Goal: Task Accomplishment & Management: Complete application form

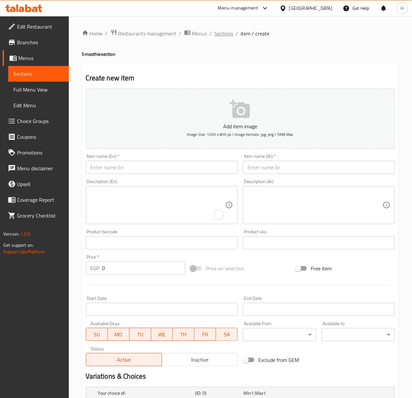
click at [225, 34] on span "Sections" at bounding box center [224, 34] width 19 height 8
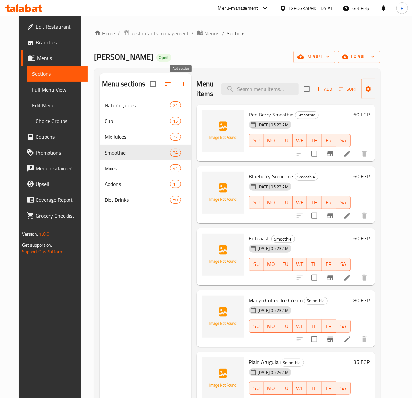
click at [185, 83] on icon "button" at bounding box center [184, 84] width 8 height 8
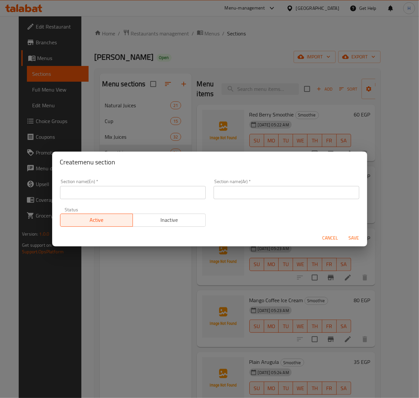
click at [165, 196] on input "text" at bounding box center [133, 192] width 146 height 13
type input "Milkshake"
click at [285, 190] on input "text" at bounding box center [287, 192] width 146 height 13
type input "ميلك شيك"
click at [255, 195] on input "ميلك شيك" at bounding box center [287, 192] width 146 height 13
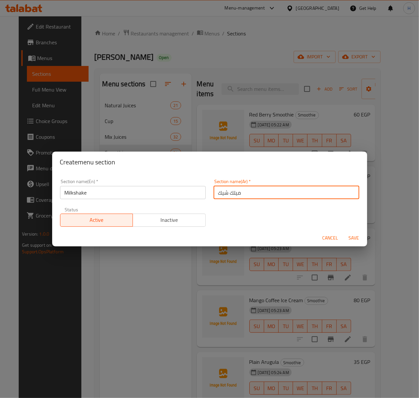
click at [255, 195] on input "ميلك شيك" at bounding box center [287, 192] width 146 height 13
click at [353, 241] on span "Save" at bounding box center [354, 238] width 16 height 8
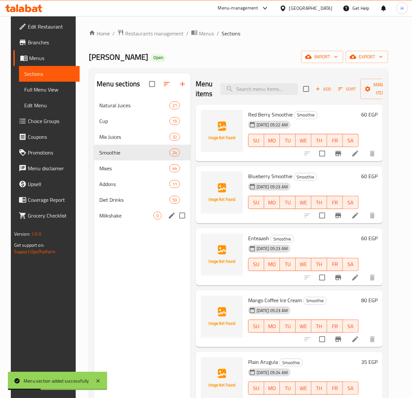
click at [117, 212] on span "Milkshake" at bounding box center [126, 216] width 54 height 8
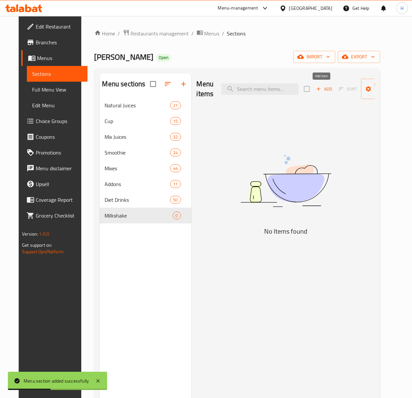
click at [322, 92] on span "Add" at bounding box center [325, 89] width 18 height 8
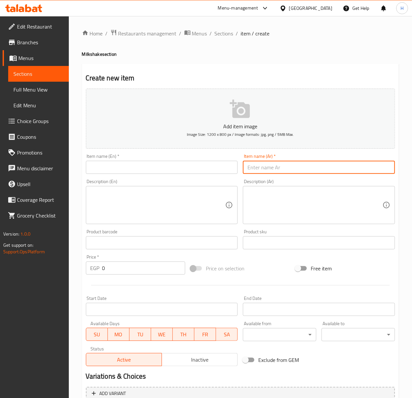
click at [343, 166] on input "text" at bounding box center [319, 167] width 152 height 13
paste input "ميلك [PERSON_NAME]"
type input "ميلك [PERSON_NAME]"
click at [197, 174] on input "text" at bounding box center [162, 167] width 152 height 13
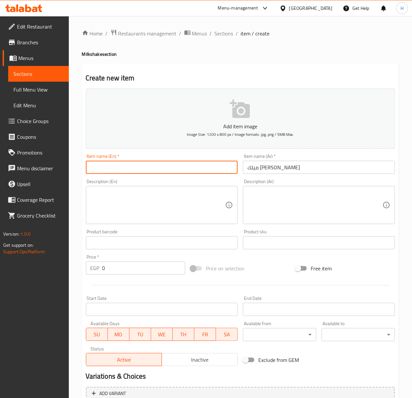
paste input "milkshake"
click at [180, 169] on input "milkshake" at bounding box center [162, 167] width 152 height 13
paste input "text"
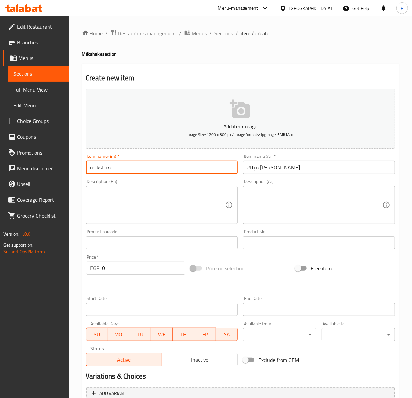
click at [170, 166] on input "milkshake" at bounding box center [162, 167] width 152 height 13
paste input "Lotus"
type input "Lotus Milkshake"
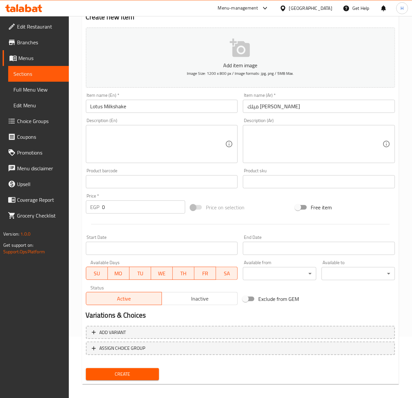
scroll to position [65, 0]
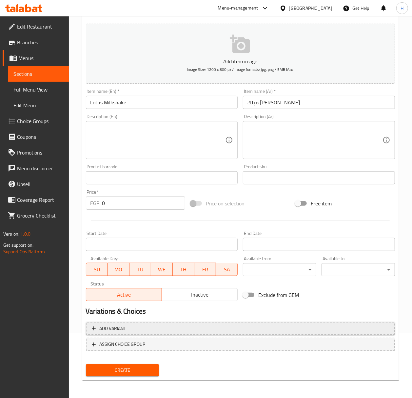
click at [256, 331] on span "Add variant" at bounding box center [240, 328] width 297 height 8
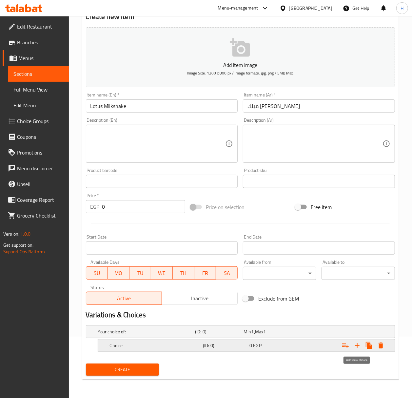
click at [357, 346] on icon "Expand" at bounding box center [358, 345] width 8 height 8
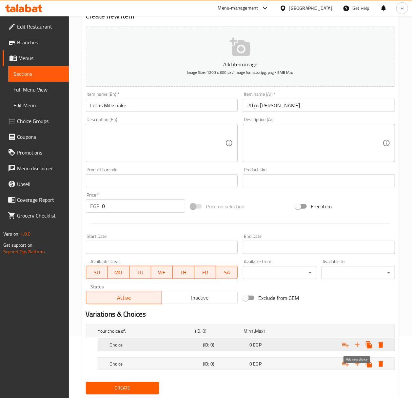
click at [356, 346] on icon "Expand" at bounding box center [358, 345] width 8 height 8
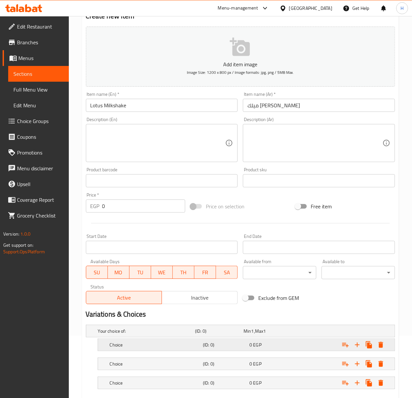
scroll to position [100, 0]
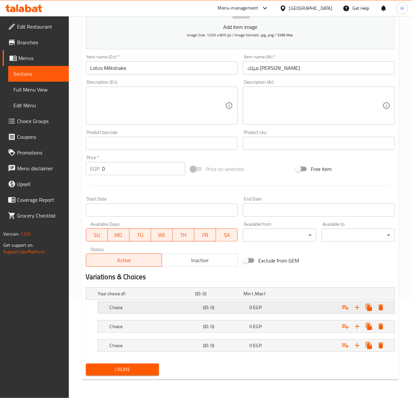
click at [292, 310] on div "0 EGP" at bounding box center [271, 307] width 47 height 9
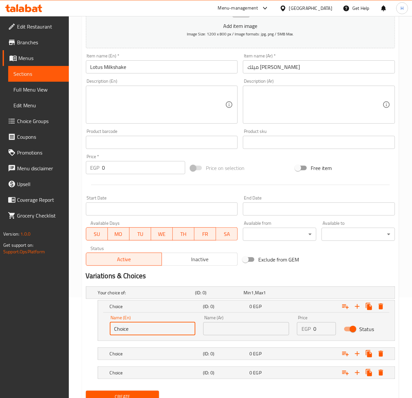
click at [155, 329] on input "Choice" at bounding box center [153, 328] width 86 height 13
type input "س"
type input "small"
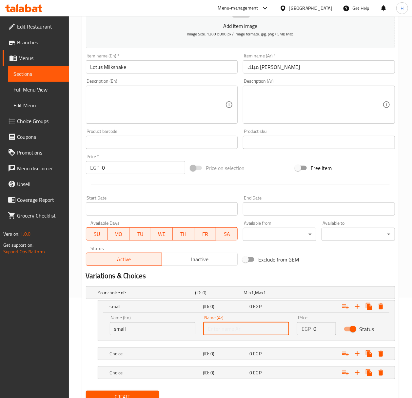
click at [222, 332] on input "text" at bounding box center [246, 328] width 86 height 13
type input "صغير"
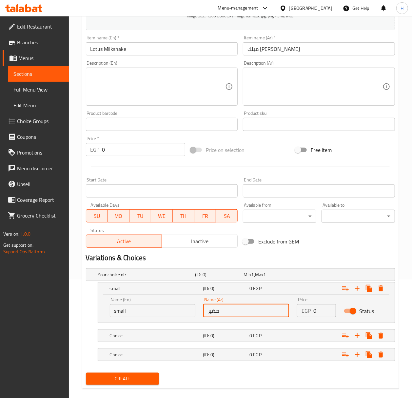
scroll to position [129, 0]
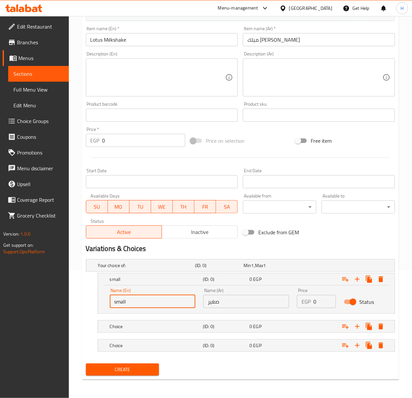
click at [153, 295] on input "small" at bounding box center [153, 301] width 86 height 13
type input "Small"
click at [154, 331] on div "Choice" at bounding box center [155, 326] width 93 height 9
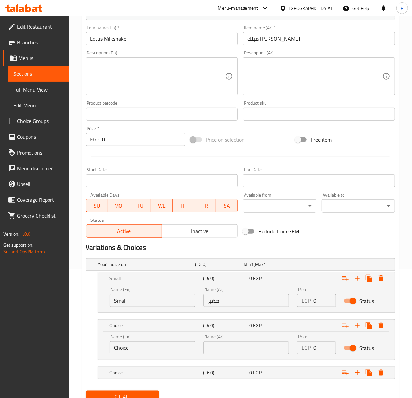
click at [145, 353] on input "Choice" at bounding box center [153, 347] width 86 height 13
type input "Medium"
click at [239, 356] on div "Name (Ar) Name (Ar)" at bounding box center [246, 344] width 94 height 28
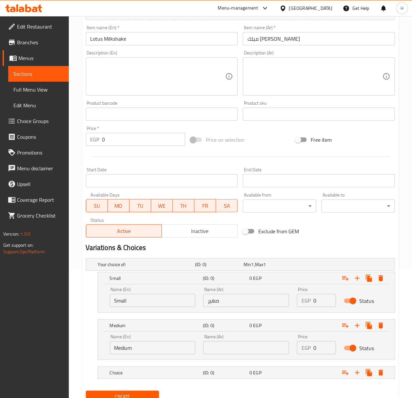
click at [238, 352] on input "text" at bounding box center [246, 347] width 86 height 13
type input "وسط"
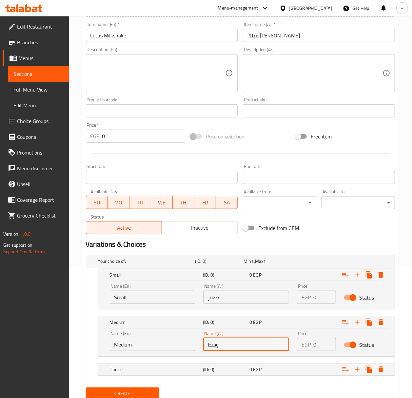
scroll to position [157, 0]
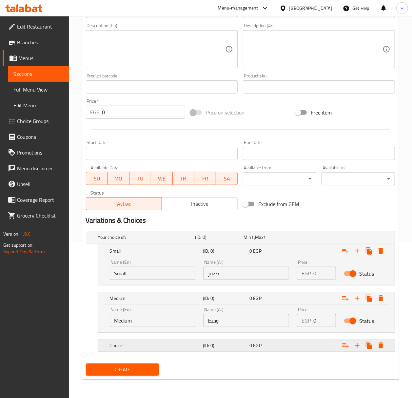
click at [176, 341] on div "Choice" at bounding box center [155, 345] width 93 height 9
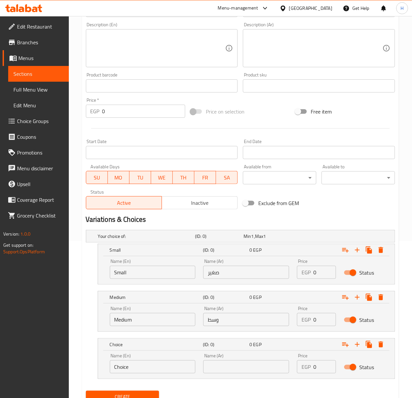
click at [161, 359] on div "Name (En) Choice Name (En)" at bounding box center [153, 363] width 86 height 20
click at [158, 363] on input "Choice" at bounding box center [153, 366] width 86 height 13
type input "Large"
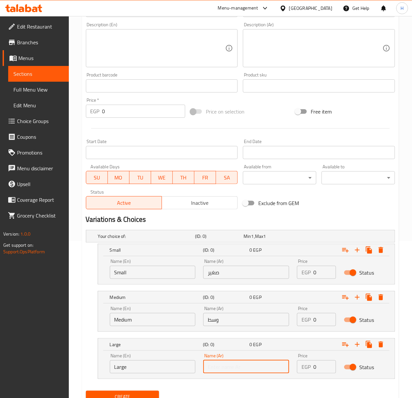
click at [240, 365] on input "text" at bounding box center [246, 366] width 86 height 13
type input "كبير"
click at [318, 271] on input "0" at bounding box center [325, 272] width 23 height 13
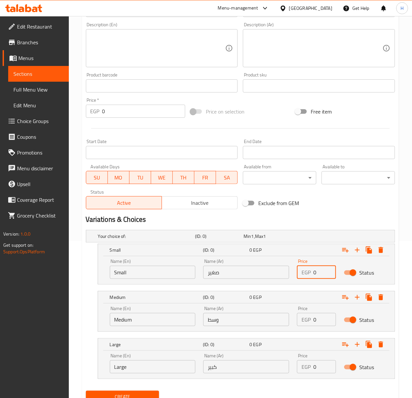
click at [318, 271] on input "0" at bounding box center [325, 272] width 23 height 13
type input "065"
click at [323, 321] on input "0" at bounding box center [325, 319] width 23 height 13
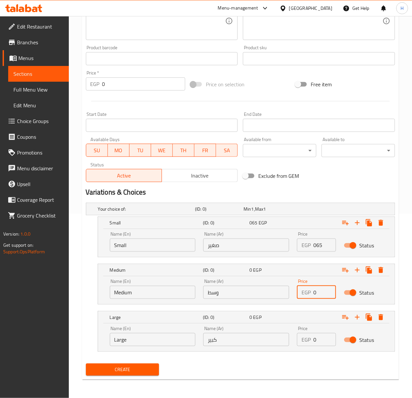
scroll to position [185, 0]
type input "75"
click at [318, 344] on input "0" at bounding box center [325, 339] width 23 height 13
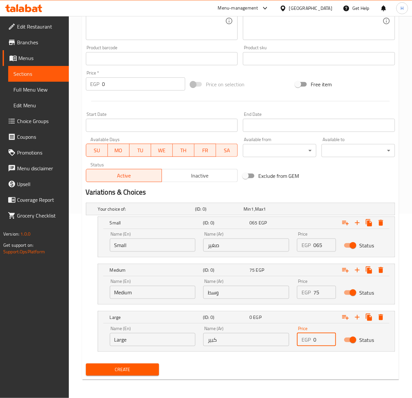
click at [318, 344] on input "0" at bounding box center [325, 339] width 23 height 13
type input "95"
click at [123, 372] on span "Create" at bounding box center [122, 369] width 63 height 8
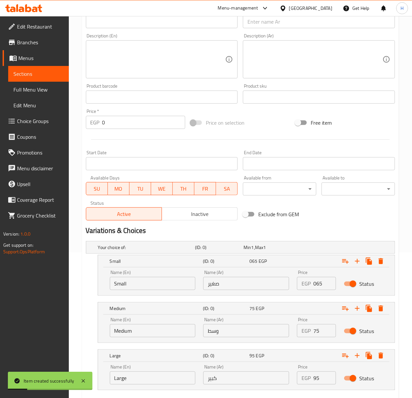
scroll to position [97, 0]
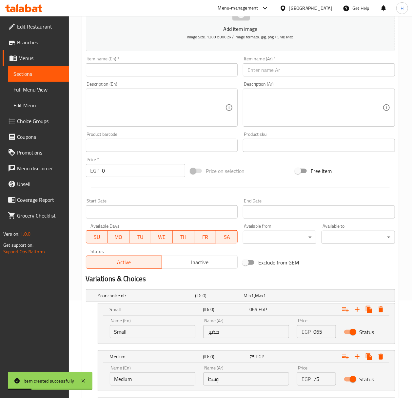
click at [318, 74] on input "text" at bounding box center [319, 69] width 152 height 13
paste input "ميلك شيك سيريلاك"
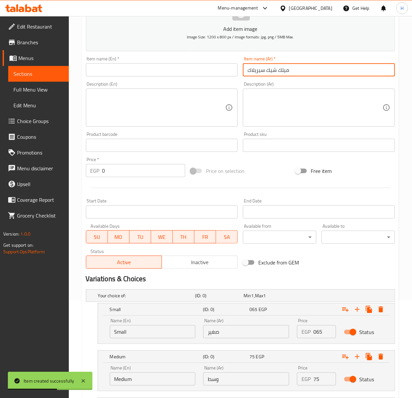
type input "ميلك شيك سيريلاك"
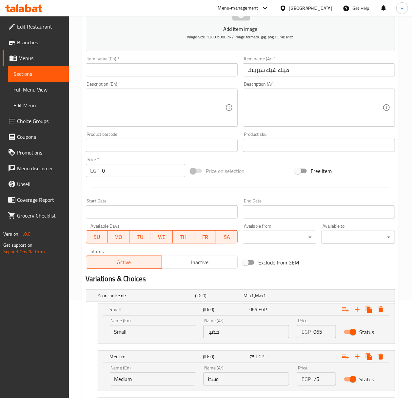
click at [117, 80] on div "Description (En) Description (En)" at bounding box center [161, 104] width 157 height 50
click at [121, 74] on input "text" at bounding box center [162, 69] width 152 height 13
paste input "Cerelac milkshake"
click at [124, 72] on input "Cerelac milkshake" at bounding box center [162, 69] width 152 height 13
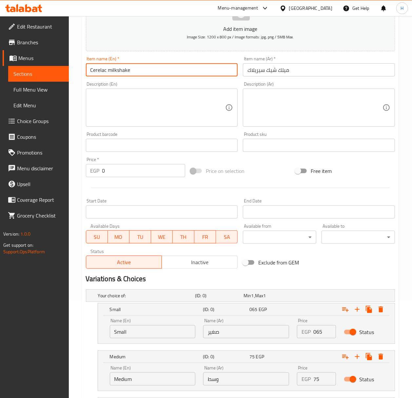
click at [124, 72] on input "Cerelac milkshake" at bounding box center [162, 69] width 152 height 13
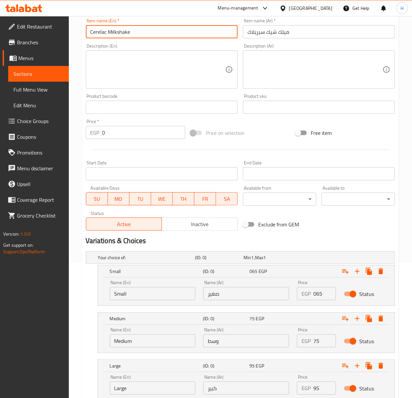
scroll to position [185, 0]
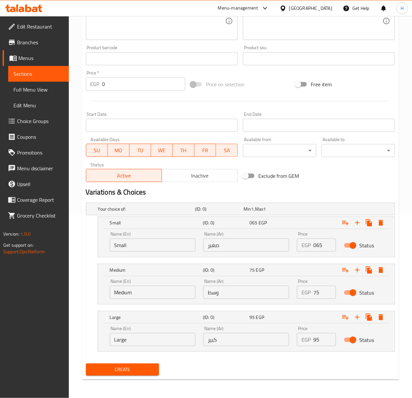
type input "Cerelac Milkshake"
click at [135, 366] on span "Create" at bounding box center [122, 369] width 63 height 8
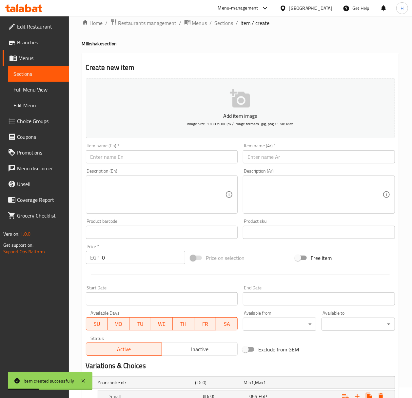
scroll to position [10, 0]
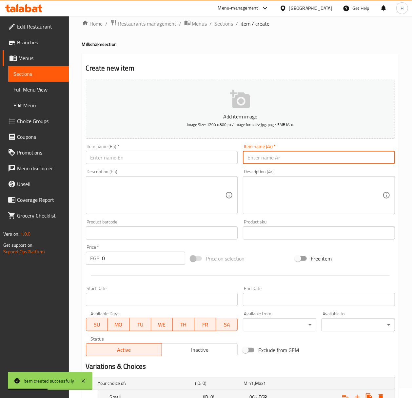
click at [321, 162] on input "text" at bounding box center [319, 157] width 152 height 13
type input "v"
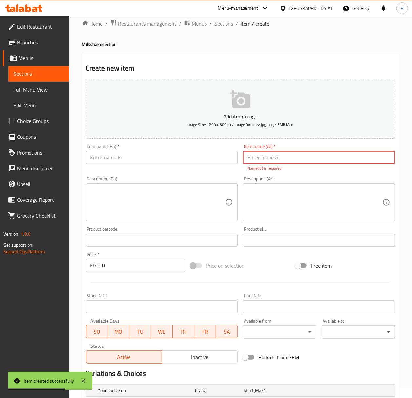
paste input "ميلك [PERSON_NAME]"
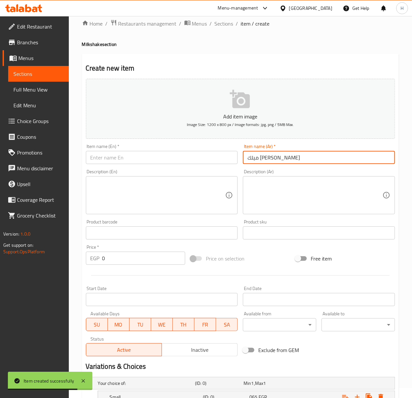
type input "ميلك [PERSON_NAME]"
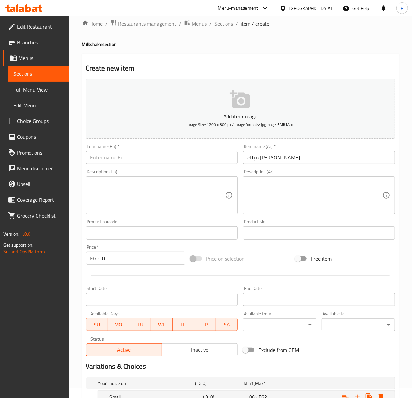
click at [200, 162] on input "text" at bounding box center [162, 157] width 152 height 13
paste input "Oreo milkshake"
click at [109, 158] on input "Oreo milkshake" at bounding box center [162, 157] width 152 height 13
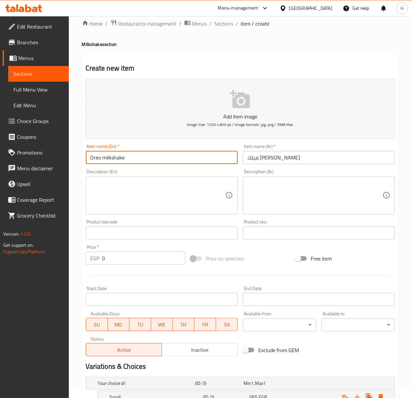
click at [110, 157] on input "Oreo milkshake" at bounding box center [162, 157] width 152 height 13
type input "Oreo Milkshake"
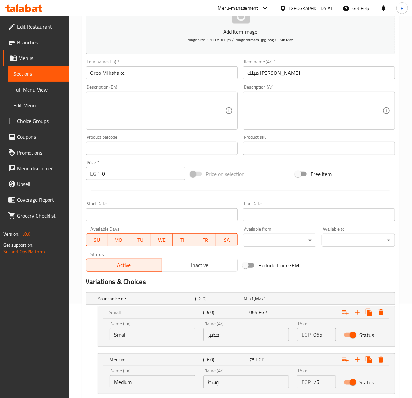
scroll to position [185, 0]
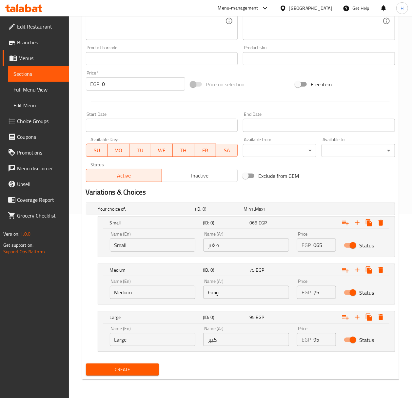
click at [141, 371] on span "Create" at bounding box center [122, 369] width 63 height 8
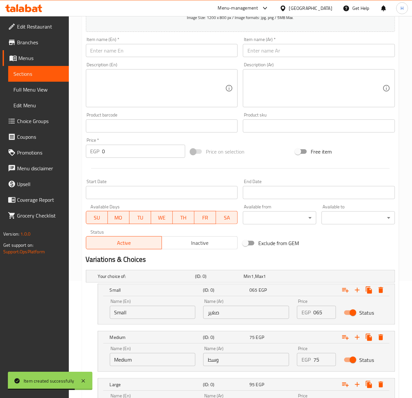
scroll to position [10, 0]
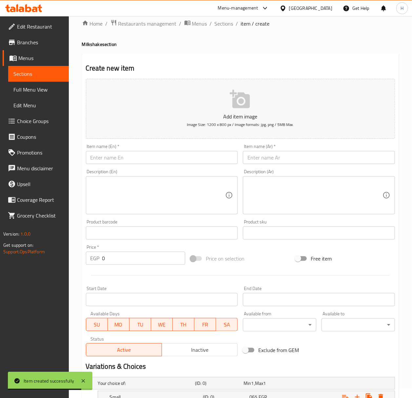
click at [348, 165] on div "Item name (Ar)   * Item name (Ar) *" at bounding box center [318, 153] width 157 height 25
click at [348, 160] on input "text" at bounding box center [319, 157] width 152 height 13
paste input "Oreo milkshake"
type input "Oreo milkshake"
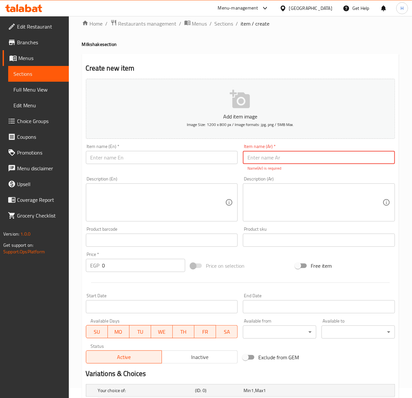
click at [287, 156] on input "text" at bounding box center [319, 157] width 152 height 13
paste input "ميلك [PERSON_NAME]"
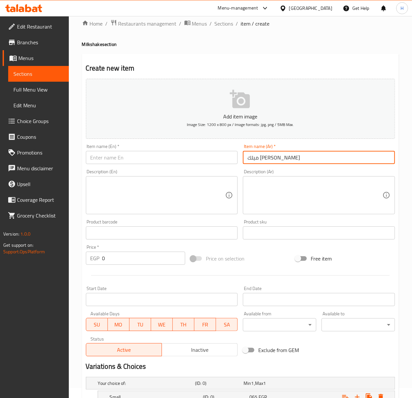
click at [260, 159] on input "ميلك [PERSON_NAME]" at bounding box center [319, 157] width 152 height 13
click at [246, 158] on input "ميلك [PERSON_NAME]" at bounding box center [319, 157] width 152 height 13
click at [252, 159] on input "ميلك [PERSON_NAME]" at bounding box center [319, 157] width 152 height 13
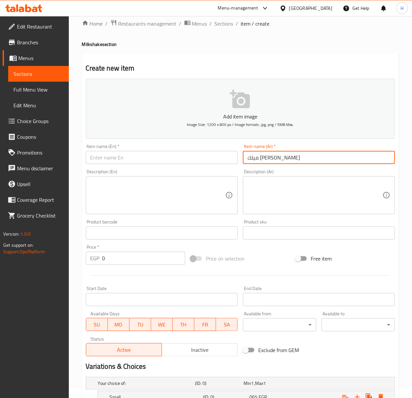
click at [251, 159] on input "ميلك [PERSON_NAME]" at bounding box center [319, 157] width 152 height 13
click at [253, 159] on input "ميلك [PERSON_NAME]" at bounding box center [319, 157] width 152 height 13
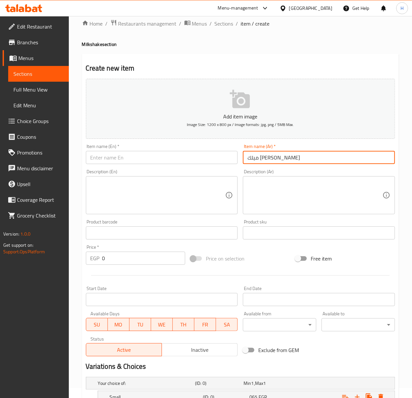
click at [253, 159] on input "ميلك [PERSON_NAME]" at bounding box center [319, 157] width 152 height 13
type input "ميلك [PERSON_NAME]"
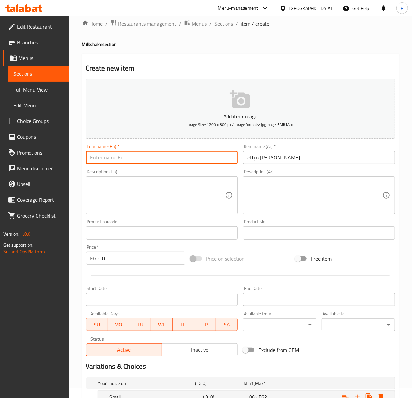
click at [167, 163] on input "text" at bounding box center [162, 157] width 152 height 13
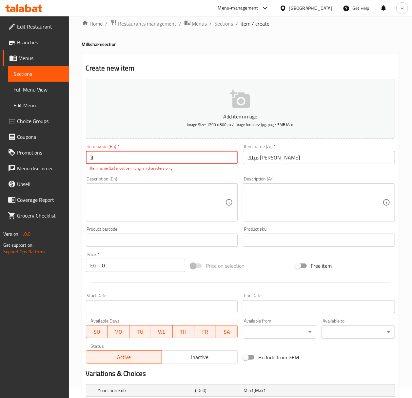
type input "ل"
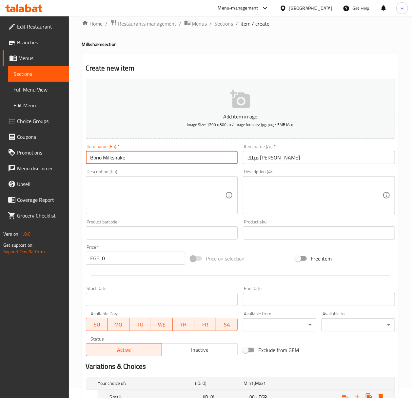
type input "Borio Milkshake"
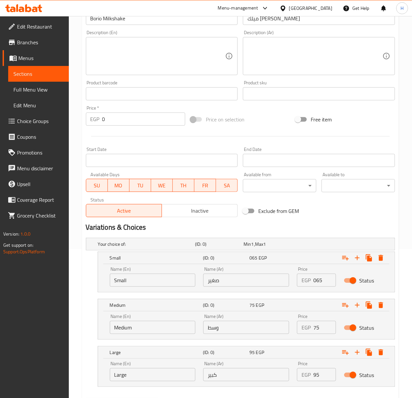
scroll to position [185, 0]
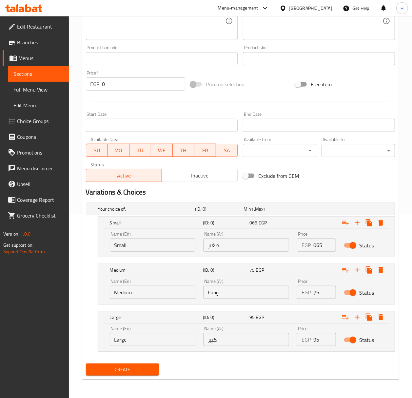
click at [317, 243] on input "065" at bounding box center [325, 244] width 23 height 13
type input "50"
click at [312, 293] on div "EGP 75 Price" at bounding box center [316, 292] width 39 height 13
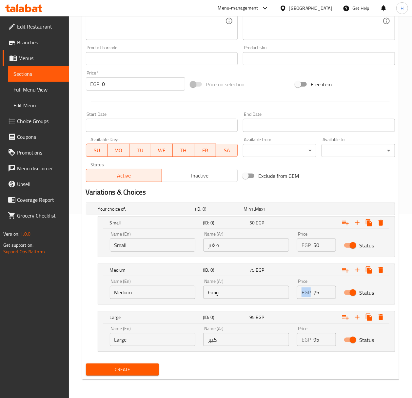
click at [311, 293] on div "EGP 75 Price" at bounding box center [316, 292] width 39 height 13
click at [314, 287] on input "75" at bounding box center [325, 292] width 23 height 13
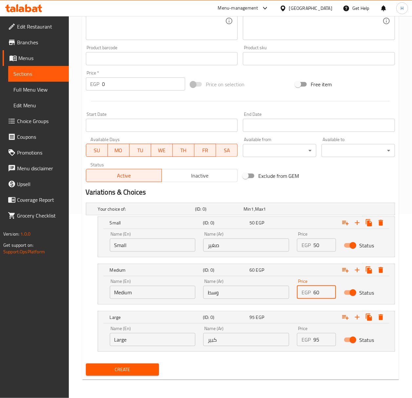
type input "60"
click at [319, 344] on input "95" at bounding box center [325, 339] width 23 height 13
type input "85"
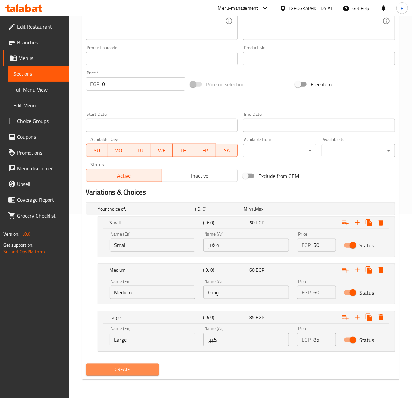
click at [134, 371] on span "Create" at bounding box center [122, 369] width 63 height 8
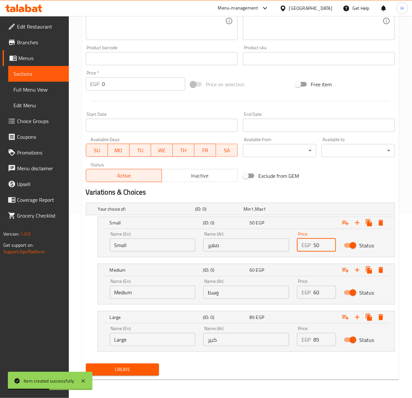
click at [322, 244] on input "50" at bounding box center [325, 244] width 23 height 13
type input "60"
click at [327, 292] on input "1" at bounding box center [325, 292] width 23 height 13
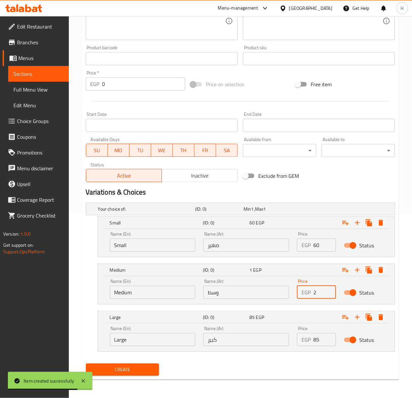
click at [327, 292] on input "2" at bounding box center [325, 292] width 23 height 13
click at [327, 292] on input "3" at bounding box center [325, 292] width 23 height 13
click at [324, 291] on input "3" at bounding box center [325, 292] width 23 height 13
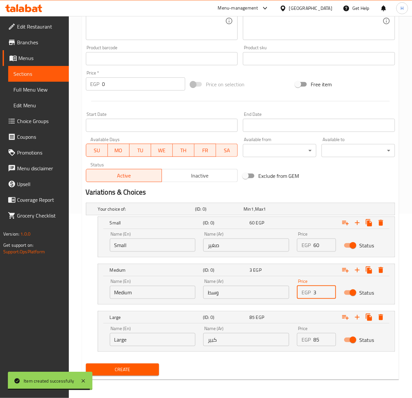
click at [324, 291] on input "3" at bounding box center [325, 292] width 23 height 13
drag, startPoint x: 324, startPoint y: 291, endPoint x: 337, endPoint y: 298, distance: 14.1
click at [324, 291] on input "3" at bounding box center [325, 292] width 23 height 13
type input "75"
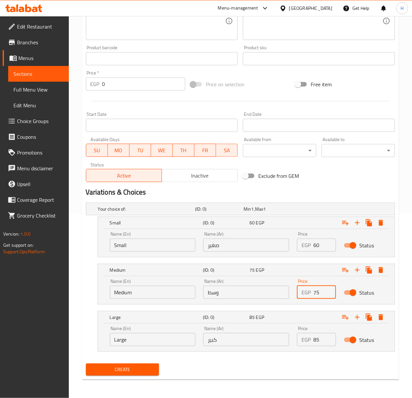
click at [321, 338] on input "85" at bounding box center [325, 339] width 23 height 13
type input "95"
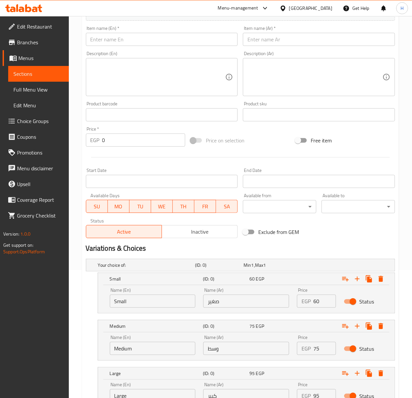
scroll to position [10, 0]
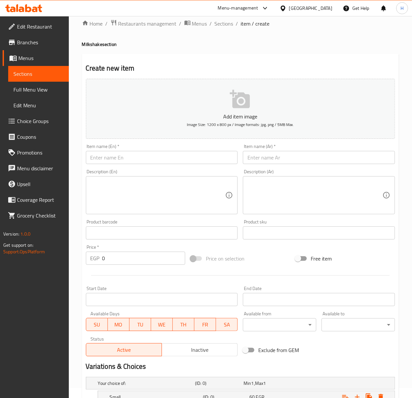
click at [318, 160] on input "text" at bounding box center [319, 157] width 152 height 13
paste input "ميلك [PERSON_NAME]"
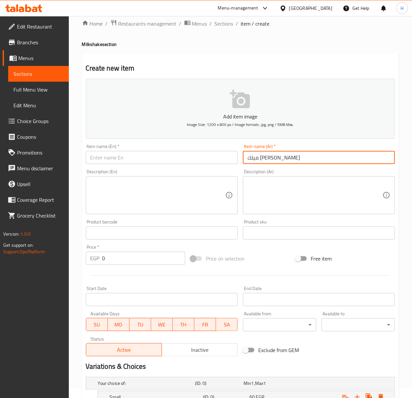
type input "ميلك [PERSON_NAME]"
click at [171, 162] on input "text" at bounding box center [162, 157] width 152 height 13
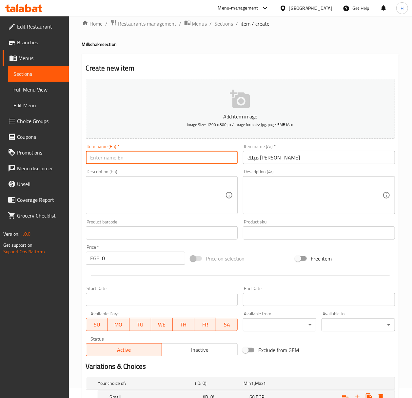
paste input "Twinkies milkshake"
click at [171, 155] on input "Twinkies milkshake" at bounding box center [162, 157] width 152 height 13
click at [171, 156] on input "Twinkies milkshake" at bounding box center [162, 157] width 152 height 13
click at [165, 156] on input "Twinkies Milkshake" at bounding box center [162, 157] width 152 height 13
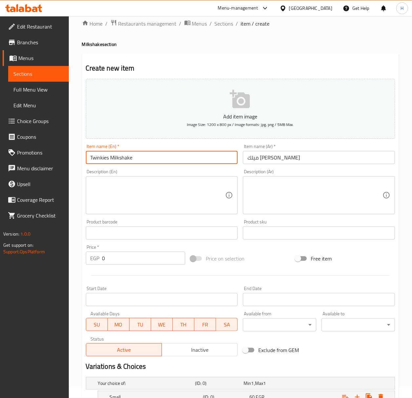
type input "Twinkies Milkshake"
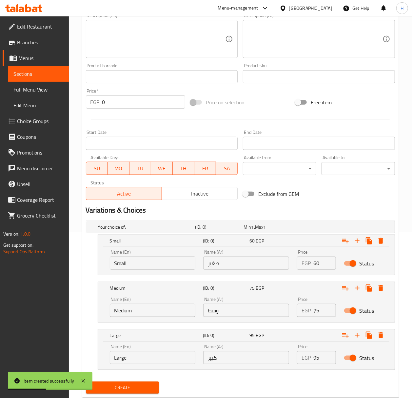
scroll to position [185, 0]
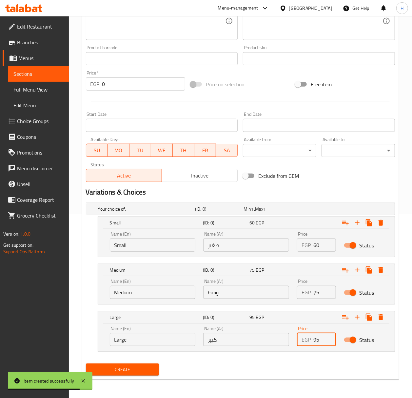
click at [321, 339] on input "95" at bounding box center [325, 339] width 23 height 13
type input "9"
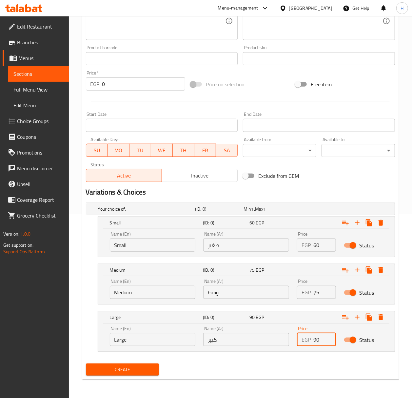
type input "90"
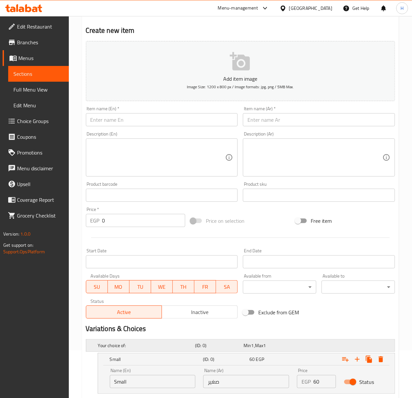
scroll to position [0, 0]
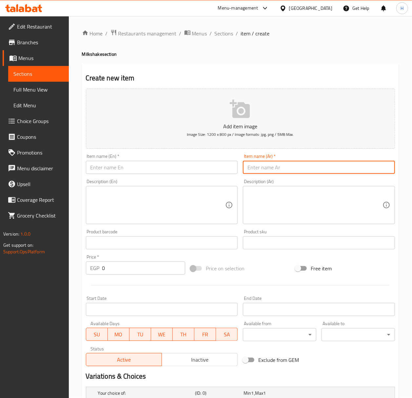
click at [326, 173] on input "text" at bounding box center [319, 167] width 152 height 13
paste input "ميلك [PERSON_NAME]"
type input "ميلك [PERSON_NAME]"
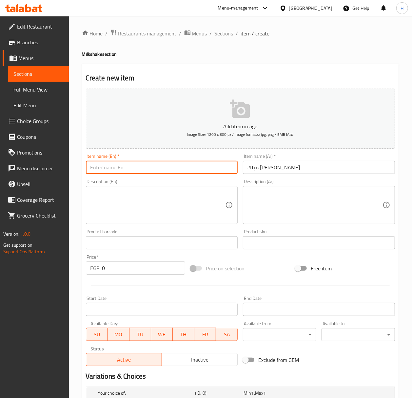
click at [142, 167] on input "text" at bounding box center [162, 167] width 152 height 13
paste input "HoHos Milkshake"
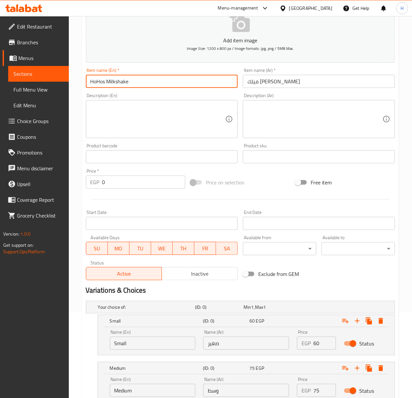
scroll to position [185, 0]
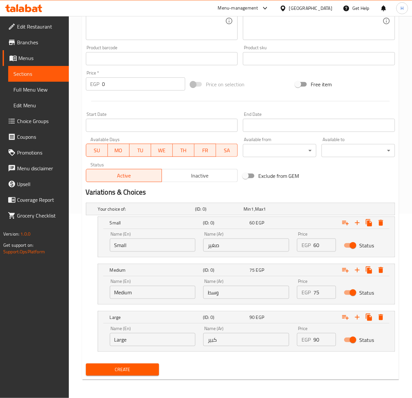
type input "HoHos Milkshake"
click at [160, 352] on div "Your choice of: (ID: 0) Min 1 , Max 1 Name (En) Your choice of: Name (En) Name …" at bounding box center [240, 280] width 315 height 161
click at [140, 375] on button "Create" at bounding box center [122, 369] width 73 height 12
click at [140, 375] on div at bounding box center [206, 199] width 412 height 398
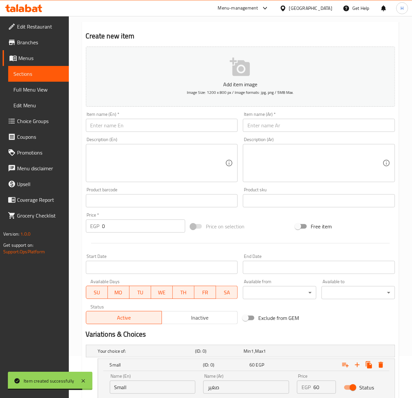
scroll to position [0, 0]
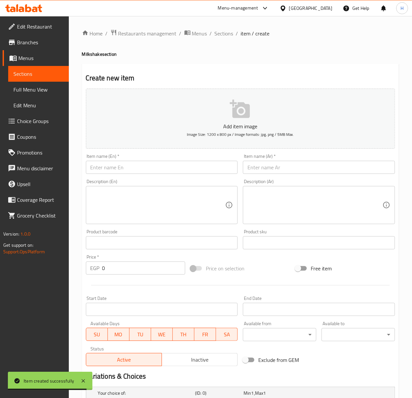
drag, startPoint x: 294, startPoint y: 179, endPoint x: 298, endPoint y: 174, distance: 6.3
click at [294, 179] on div "Description (Ar) Description (Ar)" at bounding box center [318, 201] width 157 height 50
click at [302, 169] on input "text" at bounding box center [319, 167] width 152 height 13
paste input "ميلك [PERSON_NAME]"
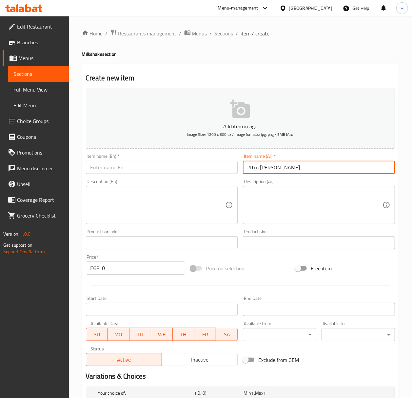
type input "ميلك [PERSON_NAME]"
click at [173, 169] on input "text" at bounding box center [162, 167] width 152 height 13
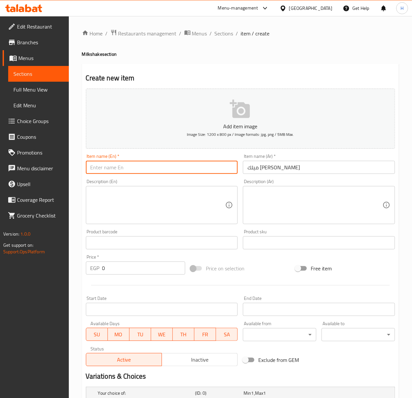
paste input "Blueberry Milkshake"
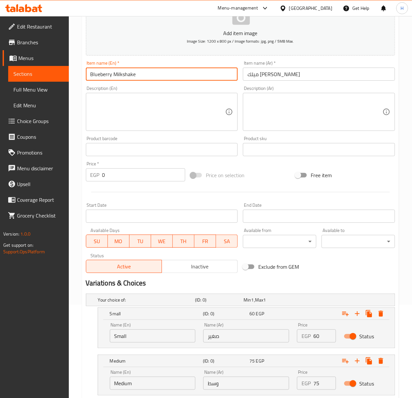
scroll to position [185, 0]
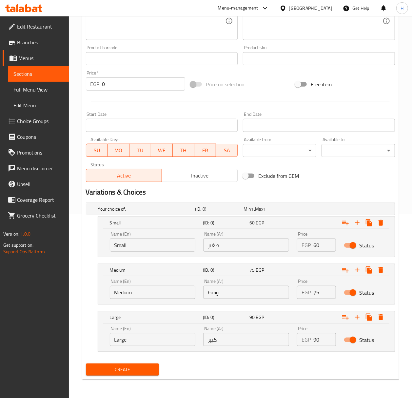
type input "Blueberry Milkshake"
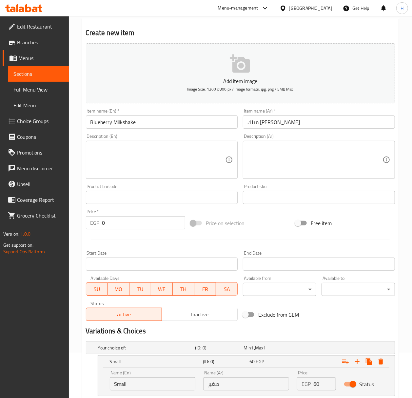
scroll to position [10, 0]
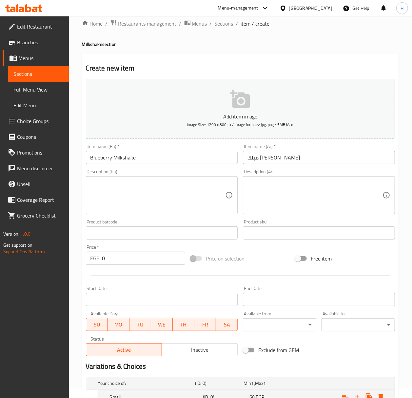
click at [332, 163] on input "ميلك [PERSON_NAME]" at bounding box center [319, 157] width 152 height 13
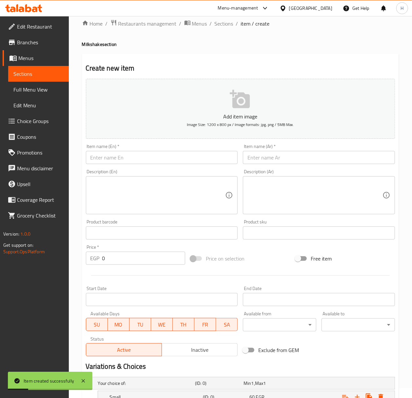
click at [312, 166] on div "Item name (Ar)   * Item name (Ar) *" at bounding box center [318, 153] width 157 height 25
click at [312, 162] on input "text" at bounding box center [319, 157] width 152 height 13
paste input "ميلك [PERSON_NAME]"
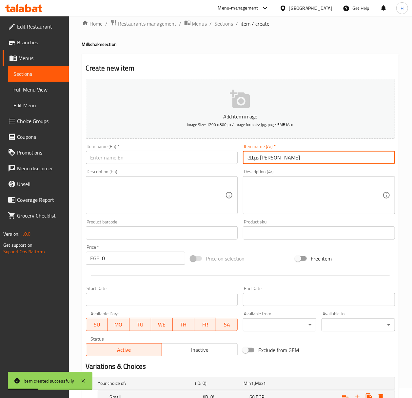
type input "ميلك [PERSON_NAME]"
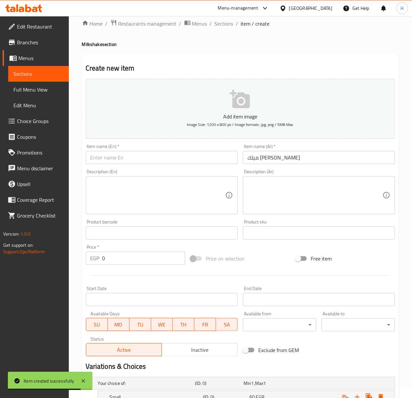
click at [240, 151] on div "Item name (Ar)   * [PERSON_NAME] Item name (Ar) *" at bounding box center [318, 153] width 157 height 25
click at [209, 160] on input "text" at bounding box center [162, 157] width 152 height 13
paste input "Caramel milkshake"
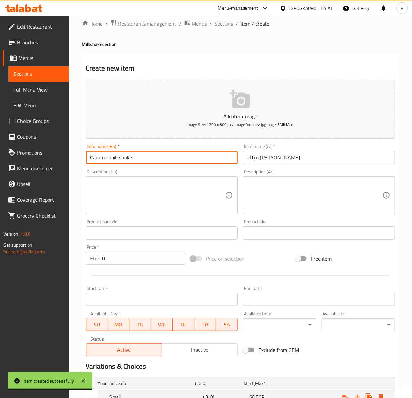
click at [209, 160] on input "Caramel milkshake" at bounding box center [162, 157] width 152 height 13
type input "Caramel Milkshake"
click at [167, 160] on input "Caramel Milkshake" at bounding box center [162, 157] width 152 height 13
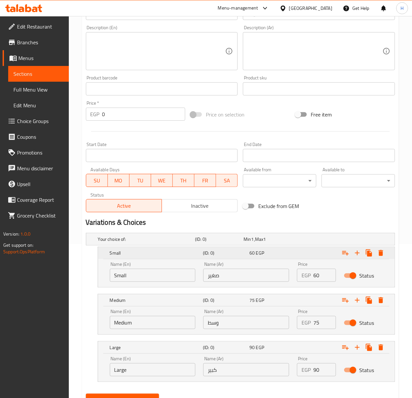
scroll to position [185, 0]
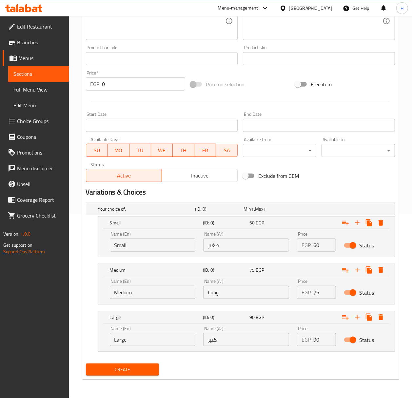
click at [138, 369] on span "Create" at bounding box center [122, 369] width 63 height 8
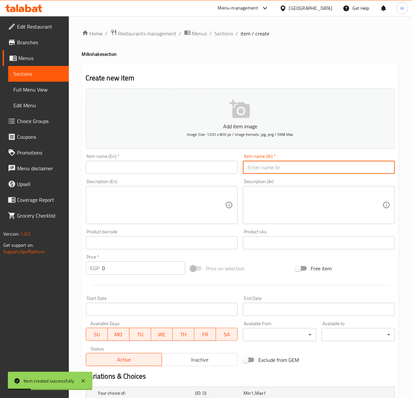
click at [318, 169] on input "text" at bounding box center [319, 167] width 152 height 13
paste input "ميلك شيك بطيخ"
type input "ميلك شيك بطيخ"
click at [175, 170] on input "text" at bounding box center [162, 167] width 152 height 13
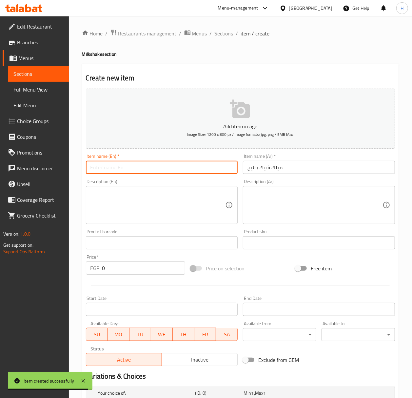
paste input "Watermelon milkshake"
click at [175, 170] on input "Watermelon milkshake" at bounding box center [162, 167] width 152 height 13
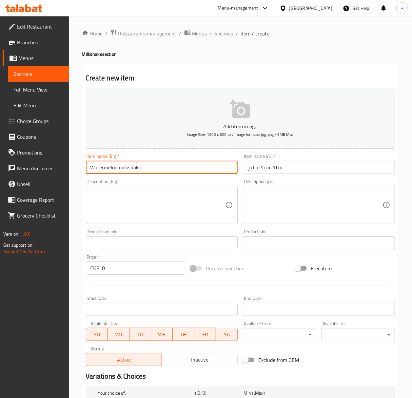
click at [175, 170] on input "Watermelon milkshake" at bounding box center [162, 167] width 152 height 13
type input "Watermelon Milkshake"
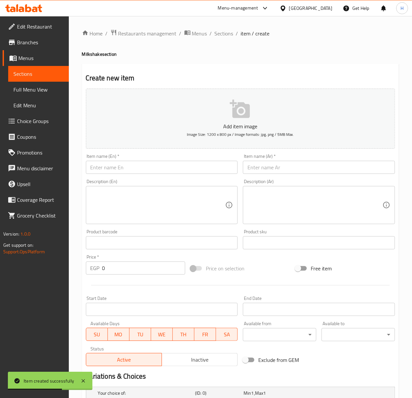
click at [331, 168] on input "text" at bounding box center [319, 167] width 152 height 13
paste input "ميلك شيك كانتالوب"
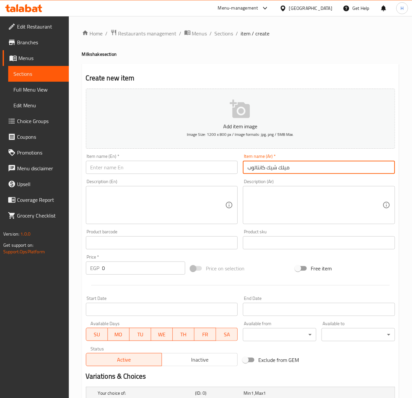
type input "ميلك شيك كانتالوب"
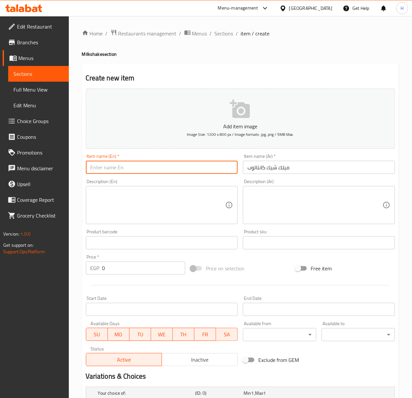
click at [220, 164] on input "text" at bounding box center [162, 167] width 152 height 13
click at [226, 159] on div "Item name (En)   * Item name (En) *" at bounding box center [162, 164] width 152 height 20
click at [136, 171] on input "text" at bounding box center [162, 167] width 152 height 13
paste input "Cantaloupe milkshake"
click at [136, 171] on input "Cantaloupe milkshake" at bounding box center [162, 167] width 152 height 13
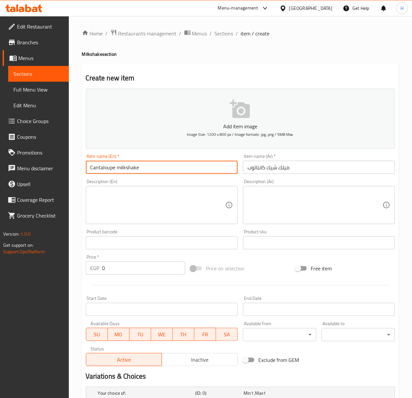
click at [136, 171] on input "Cantaloupe milkshake" at bounding box center [162, 167] width 152 height 13
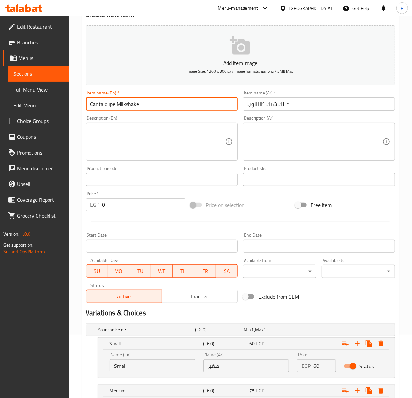
scroll to position [185, 0]
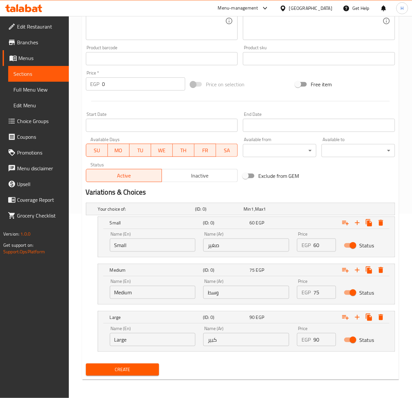
type input "Cantaloupe Milkshake"
click at [109, 373] on span "Create" at bounding box center [122, 369] width 63 height 8
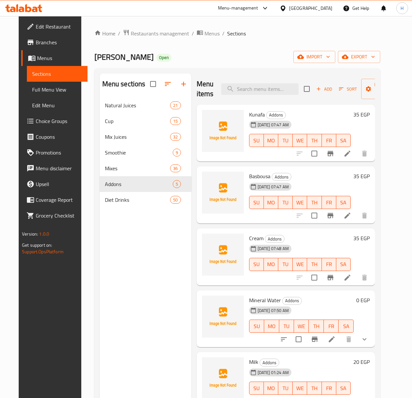
scroll to position [44, 0]
